Goal: Task Accomplishment & Management: Use online tool/utility

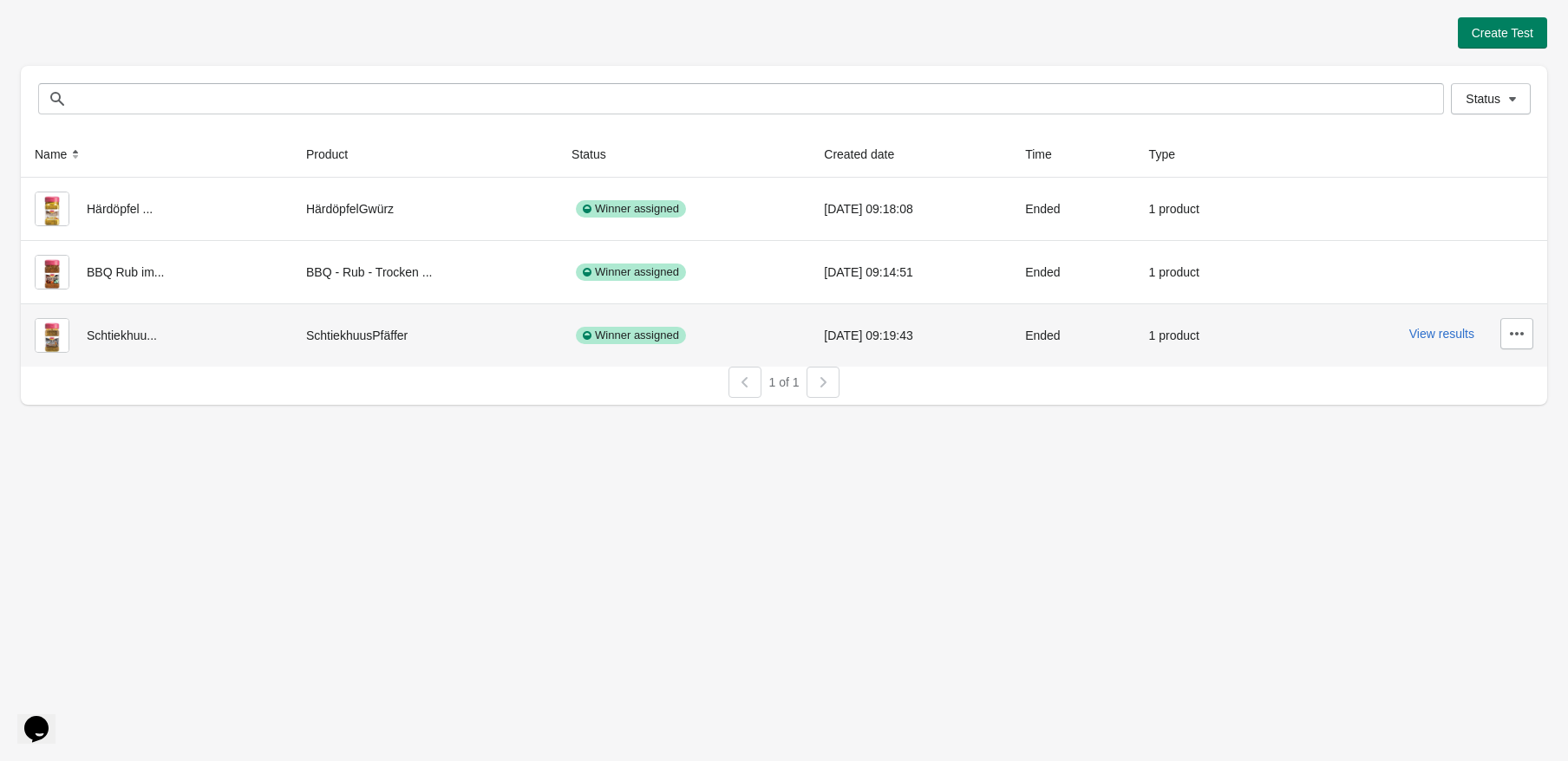
click at [134, 329] on div "Schtiekhuu..." at bounding box center [156, 335] width 243 height 34
click at [1425, 331] on button "View results" at bounding box center [1441, 334] width 65 height 14
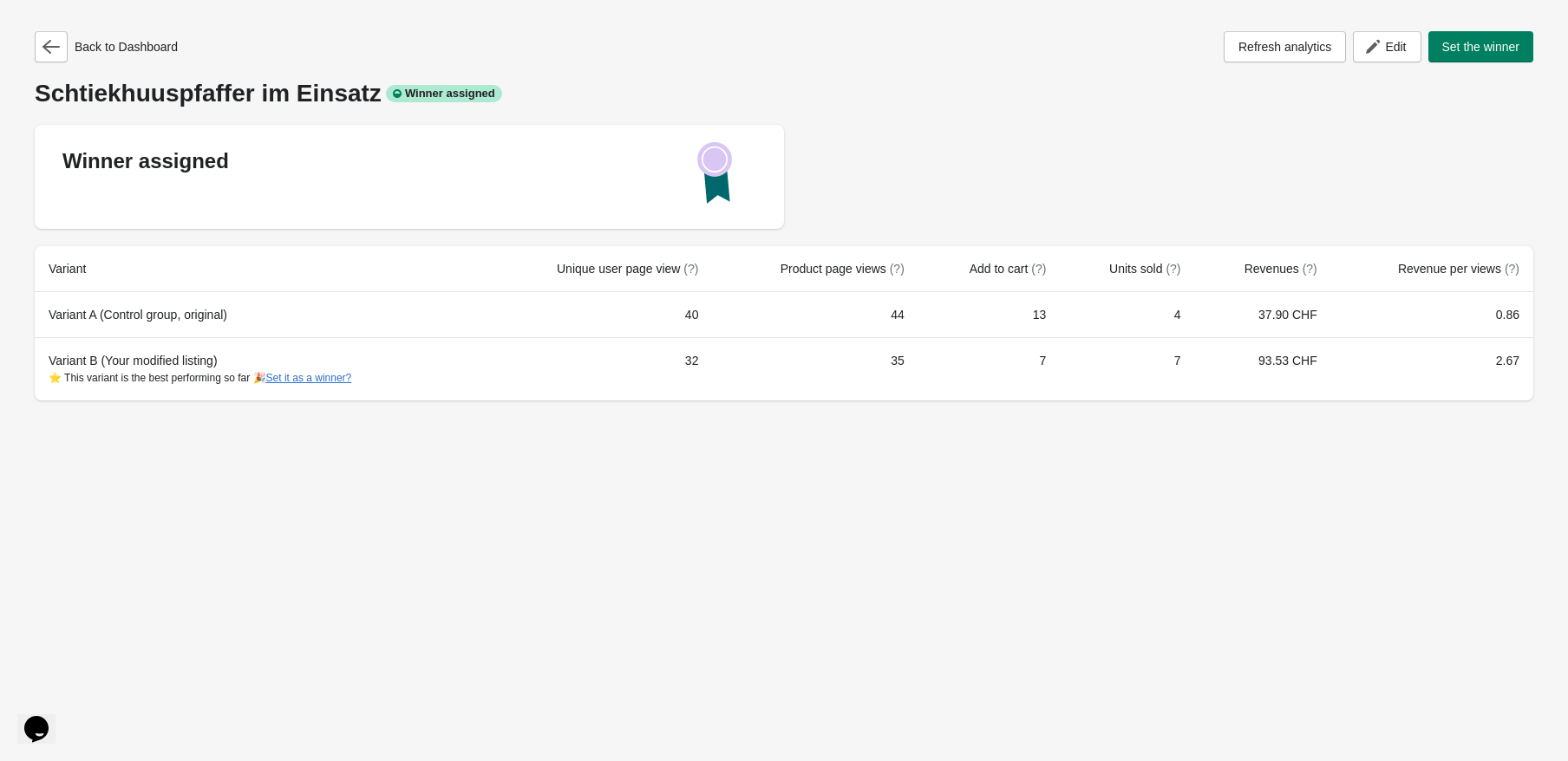
click at [1124, 97] on div "Schtiekhuuspfaffer im Einsatz Winner assigned" at bounding box center [783, 93] width 1498 height 28
click at [54, 47] on icon "button" at bounding box center [51, 46] width 17 height 14
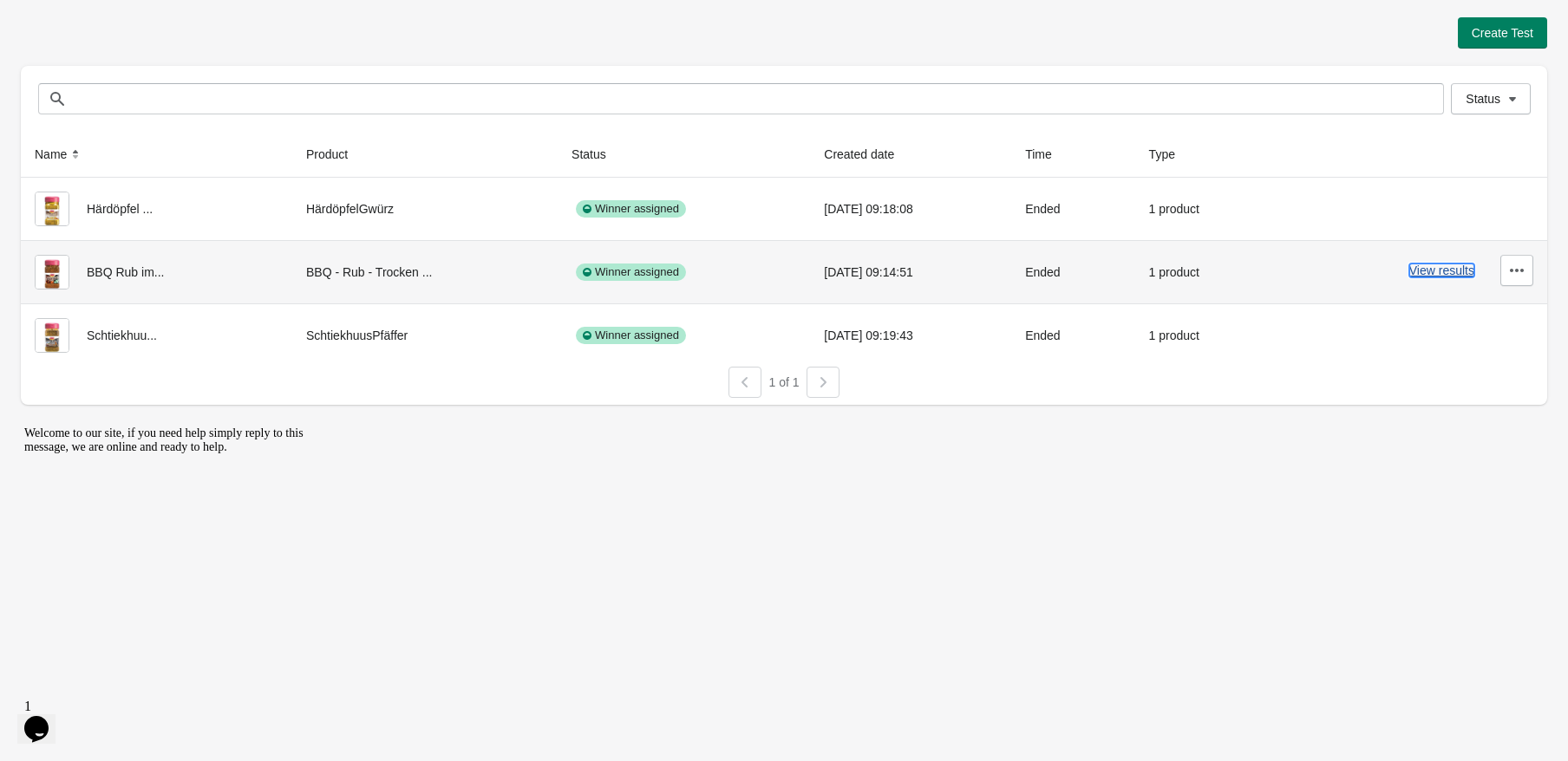
click at [1421, 268] on button "View results" at bounding box center [1441, 270] width 65 height 14
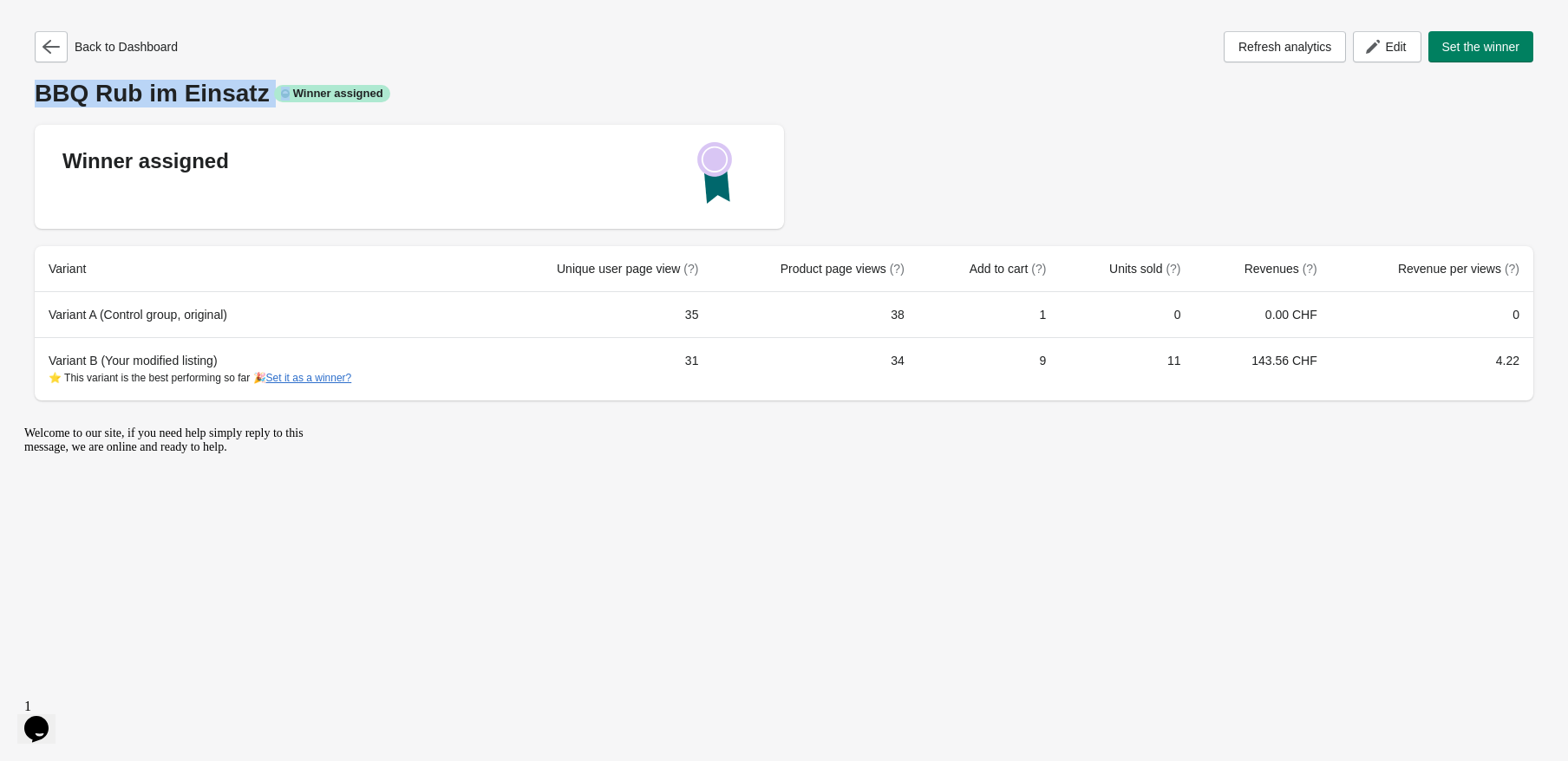
drag, startPoint x: 33, startPoint y: 93, endPoint x: 275, endPoint y: 94, distance: 242.0
click at [275, 94] on div "Back to Dashboard Refresh analytics Edit Set the winner BBQ Rub im Einsatz Winn…" at bounding box center [784, 211] width 1526 height 421
drag, startPoint x: 1208, startPoint y: 224, endPoint x: 1185, endPoint y: 228, distance: 23.3
click at [1185, 228] on div "Winner assigned" at bounding box center [783, 176] width 1498 height 104
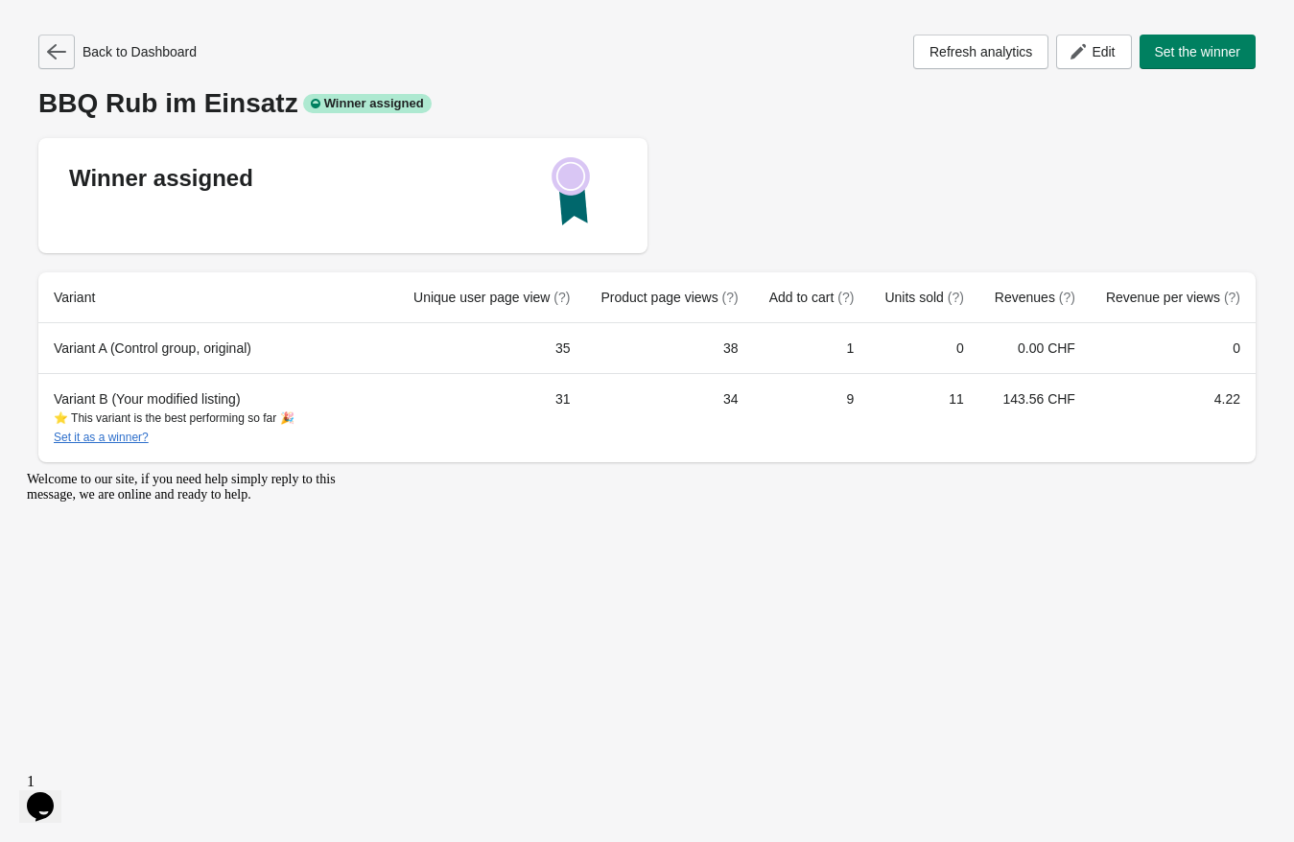
click at [57, 57] on icon "button" at bounding box center [56, 51] width 19 height 19
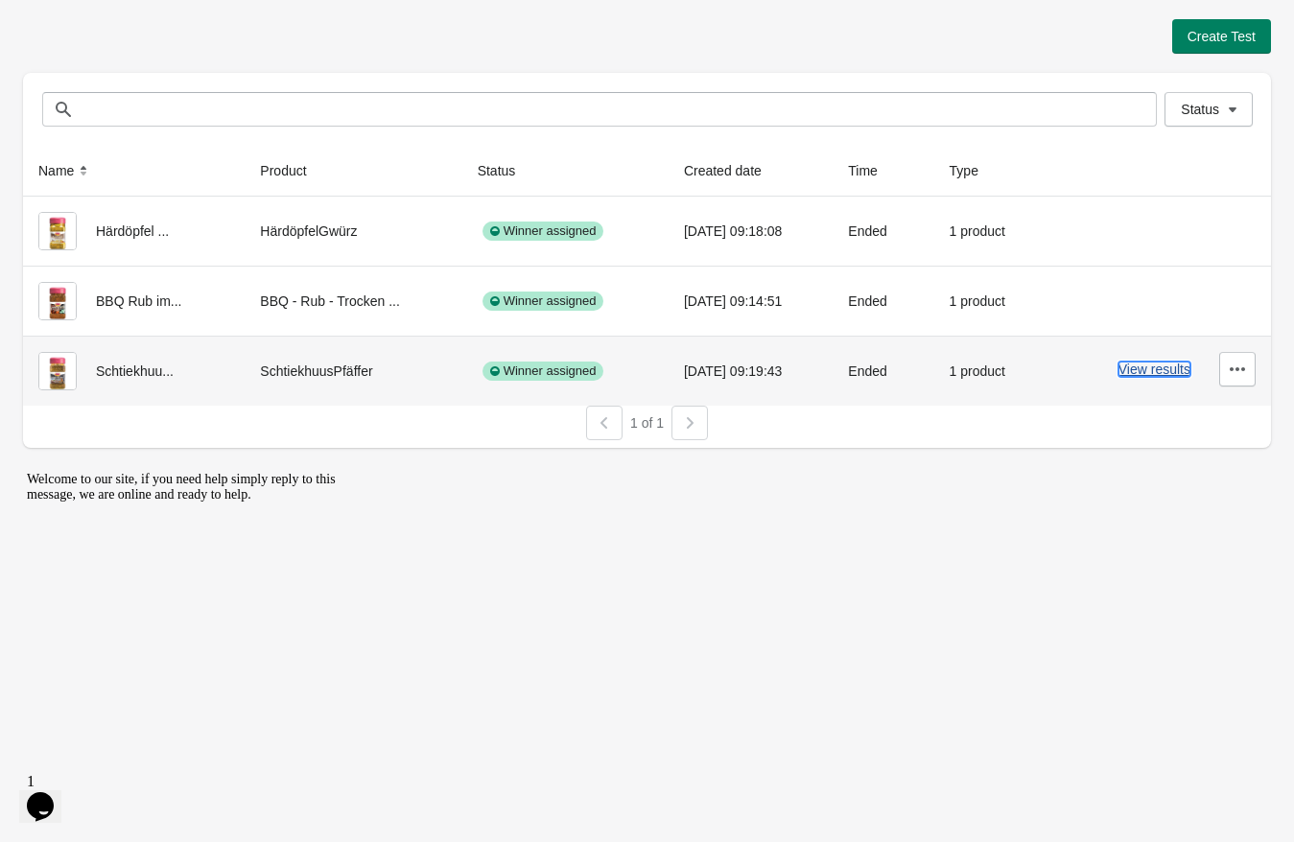
click at [1147, 373] on button "View results" at bounding box center [1154, 369] width 72 height 15
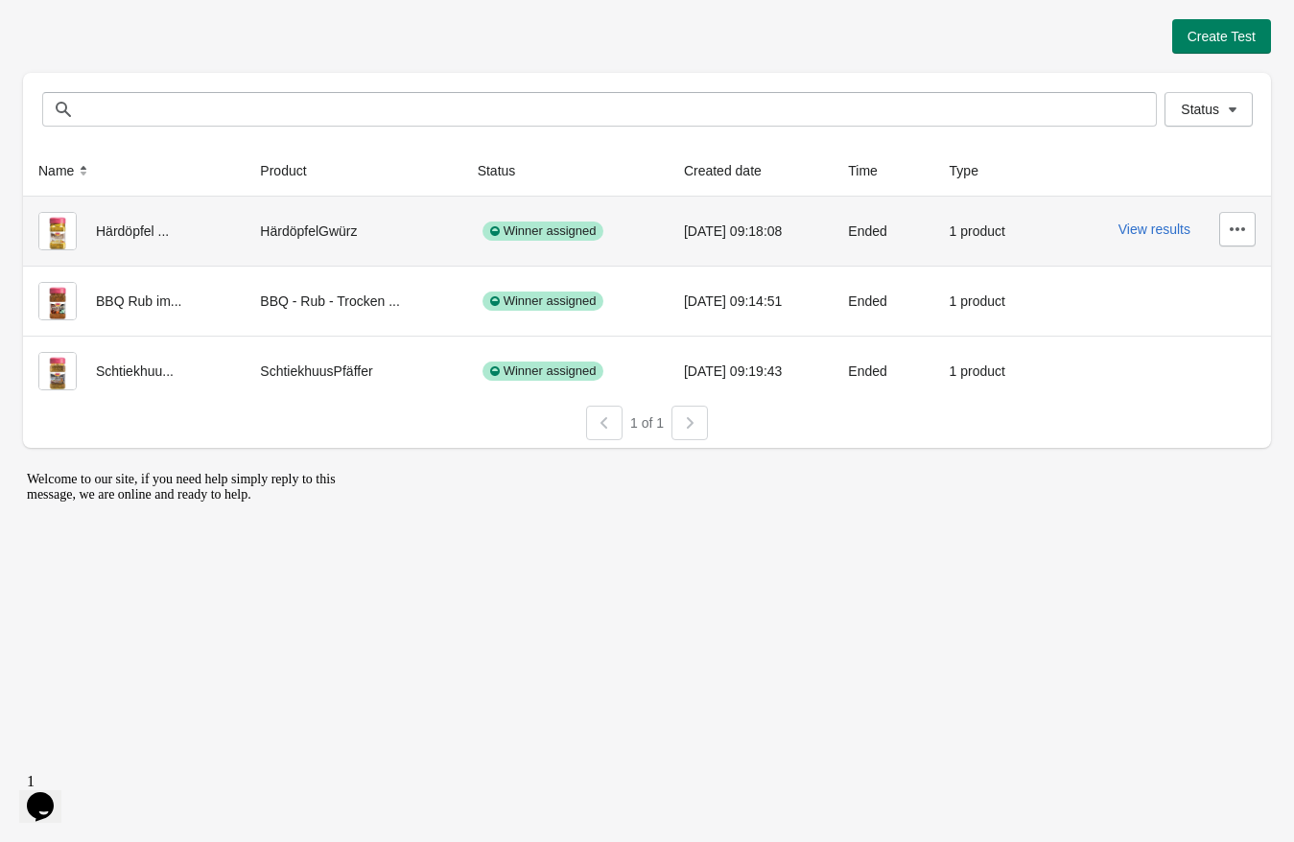
click at [1136, 240] on div "View results" at bounding box center [1158, 229] width 196 height 35
click at [1136, 234] on div "View results" at bounding box center [1158, 229] width 196 height 35
click at [1136, 228] on button "View results" at bounding box center [1154, 229] width 72 height 15
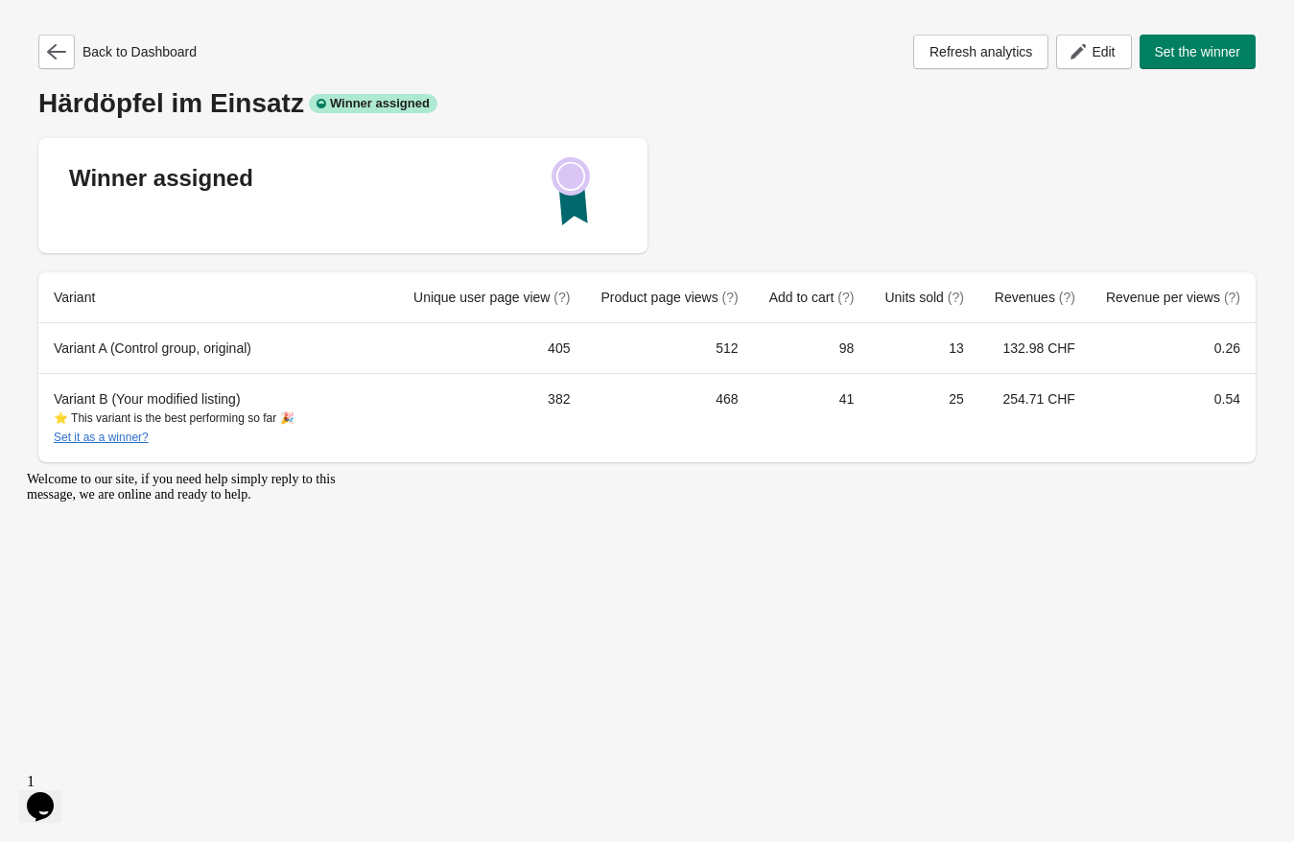
click at [879, 135] on div "Back to Dashboard Refresh analytics Edit Set the winner Härdöpfel im Einsatz Wi…" at bounding box center [646, 249] width 1217 height 428
click at [55, 58] on icon "button" at bounding box center [56, 51] width 19 height 15
